Goal: Transaction & Acquisition: Purchase product/service

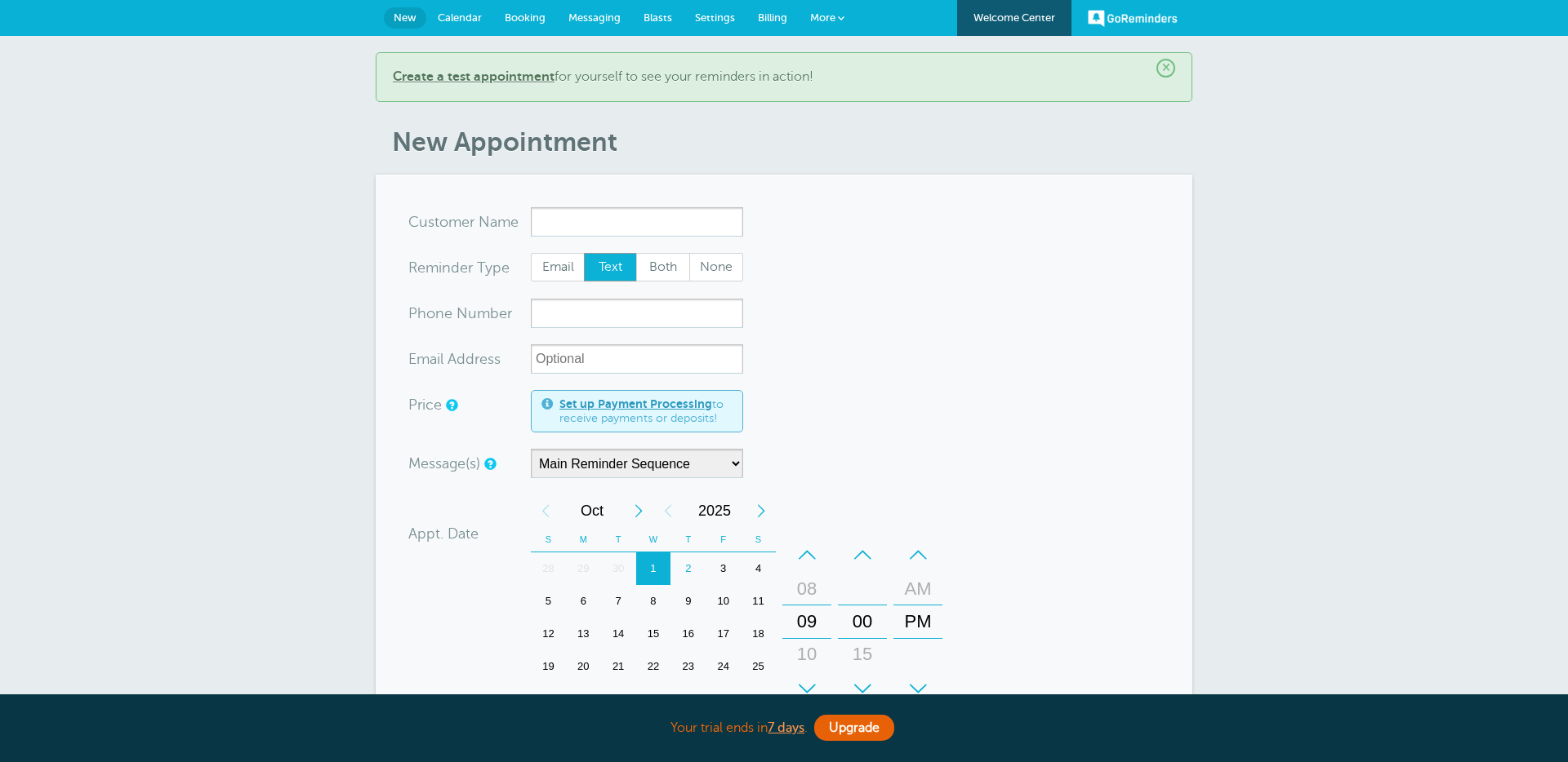
click at [761, 17] on span "Billing" at bounding box center [772, 18] width 29 height 12
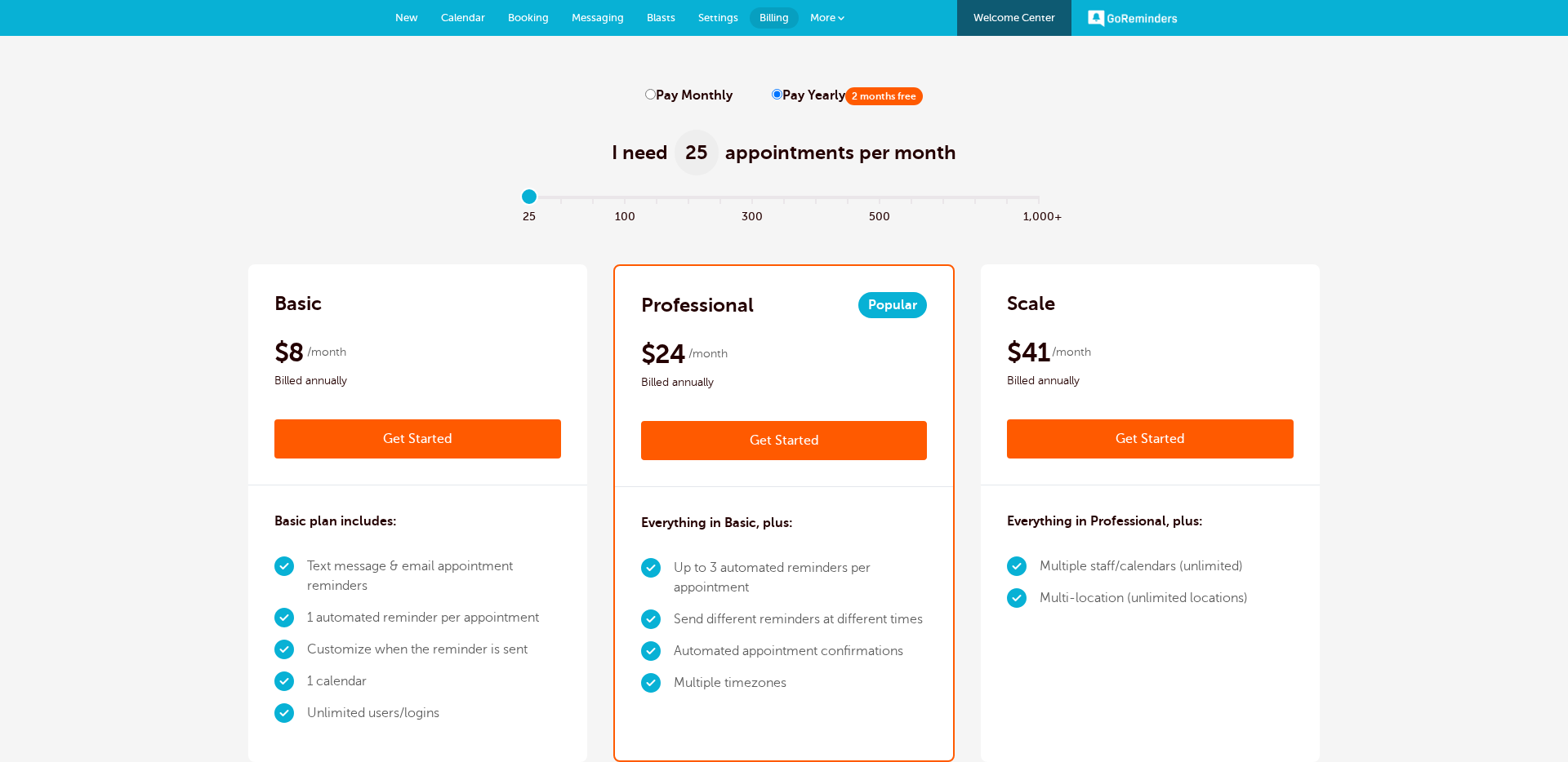
click at [825, 436] on link "Get Started" at bounding box center [784, 441] width 287 height 40
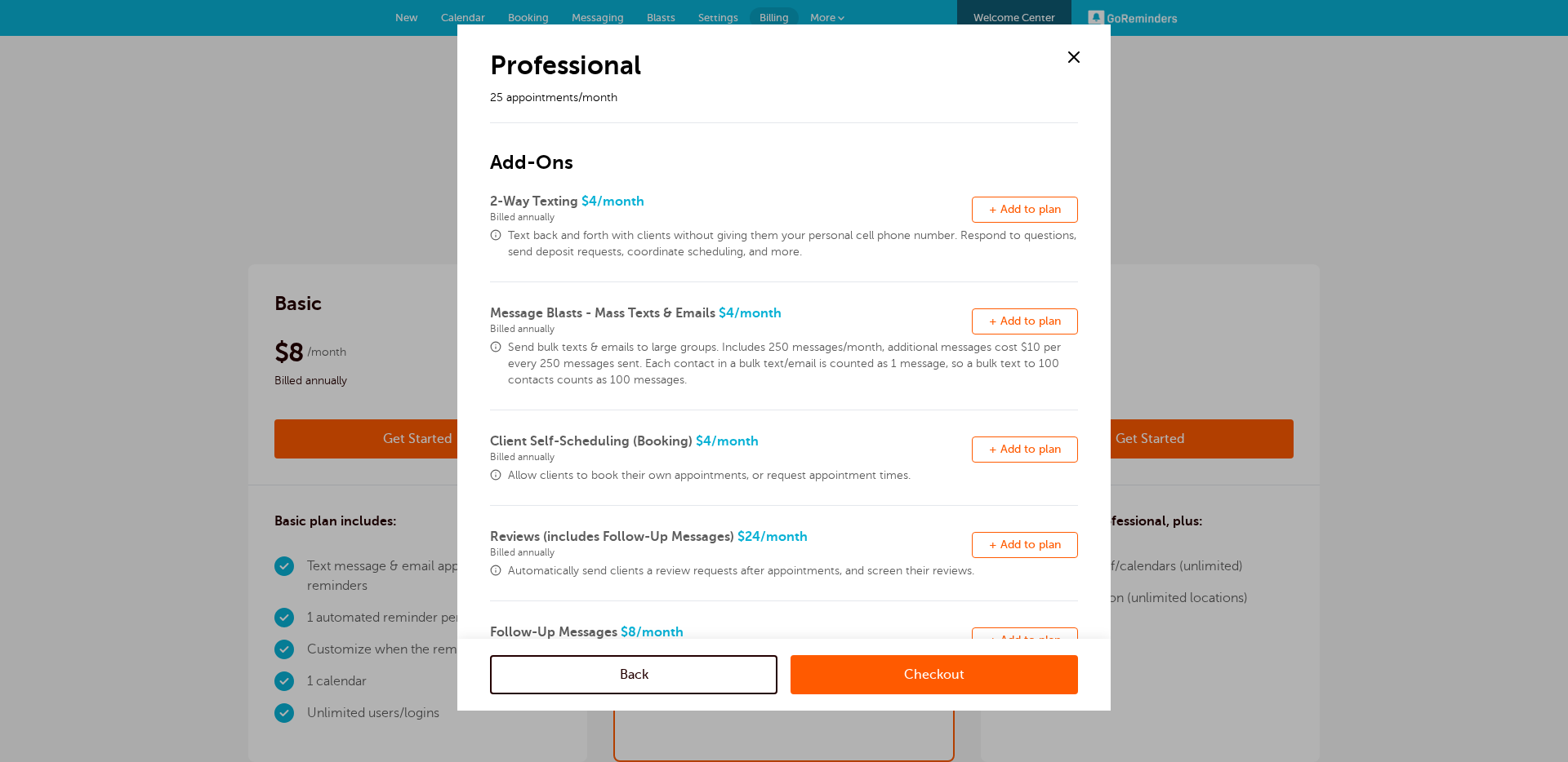
click at [1033, 214] on span "+ Add to plan" at bounding box center [1025, 209] width 72 height 12
drag, startPoint x: 938, startPoint y: 674, endPoint x: 849, endPoint y: 589, distance: 123.1
click at [938, 674] on link "Checkout" at bounding box center [934, 675] width 287 height 40
